Goal: Task Accomplishment & Management: Manage account settings

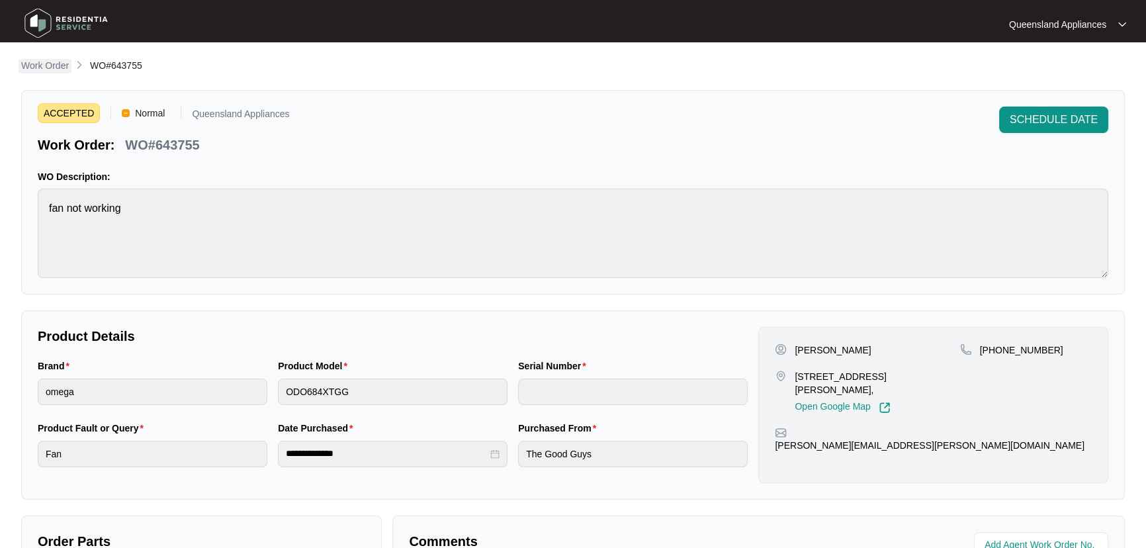
click at [60, 67] on p "Work Order" at bounding box center [45, 65] width 48 height 13
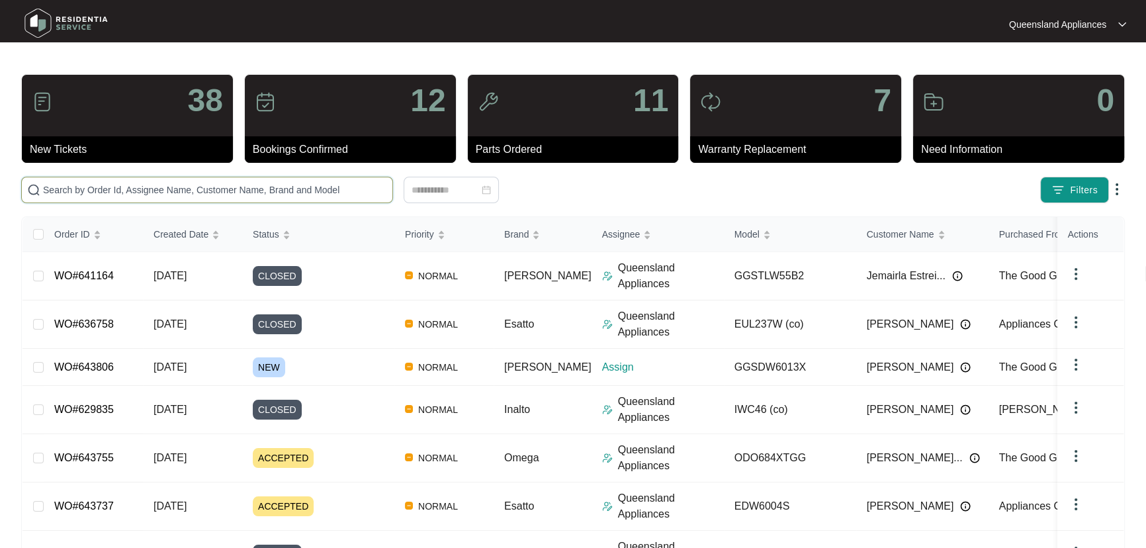
click at [163, 184] on input "text" at bounding box center [215, 190] width 344 height 15
paste input "643806"
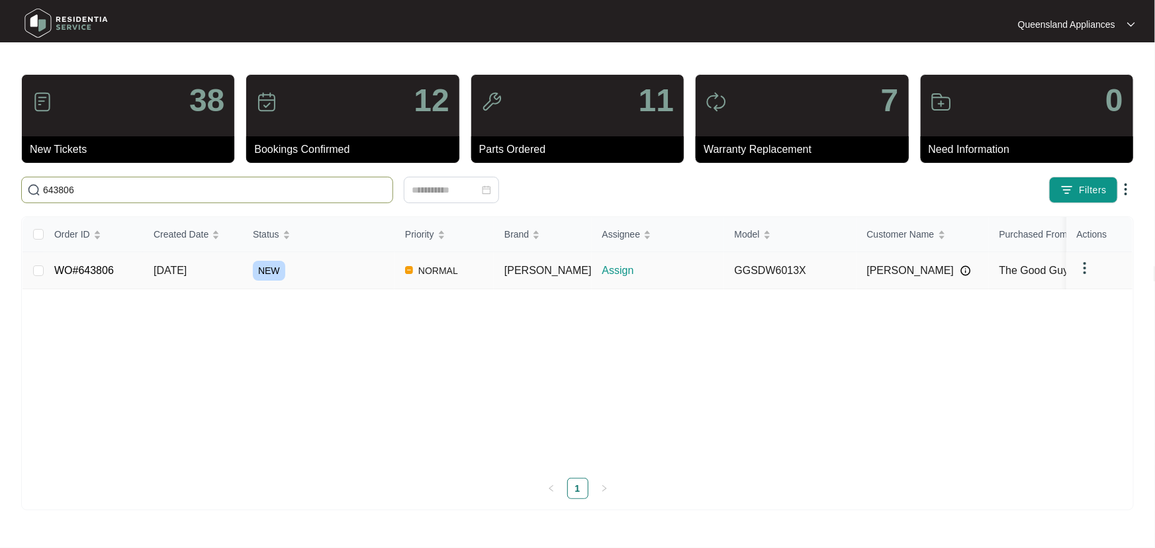
type input "643806"
click at [348, 271] on div "NEW" at bounding box center [324, 271] width 142 height 20
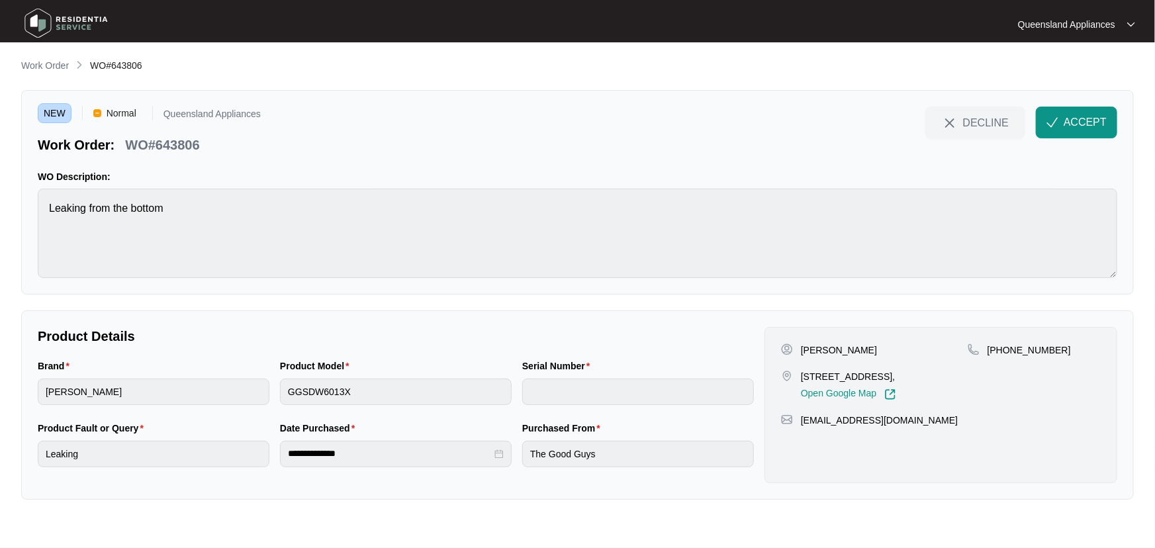
click at [176, 137] on p "WO#643806" at bounding box center [162, 145] width 74 height 19
copy p "643806"
drag, startPoint x: 1006, startPoint y: 349, endPoint x: 1016, endPoint y: 351, distance: 10.1
click at [1071, 349] on div "[PHONE_NUMBER]" at bounding box center [1033, 349] width 133 height 13
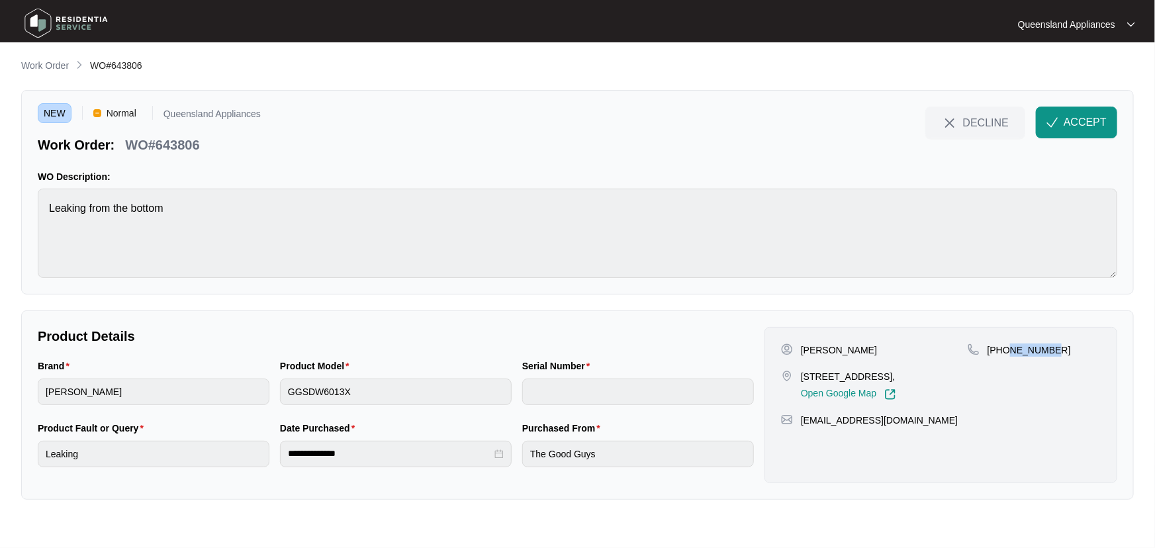
copy p "16206139"
click at [1090, 126] on span "ACCEPT" at bounding box center [1084, 122] width 43 height 16
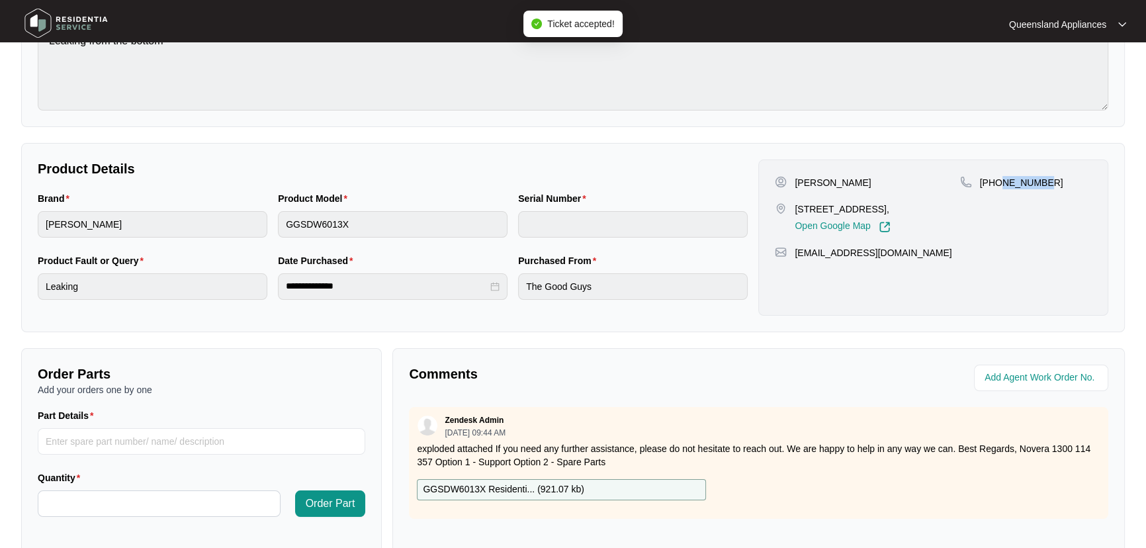
scroll to position [328, 0]
